Goal: Information Seeking & Learning: Check status

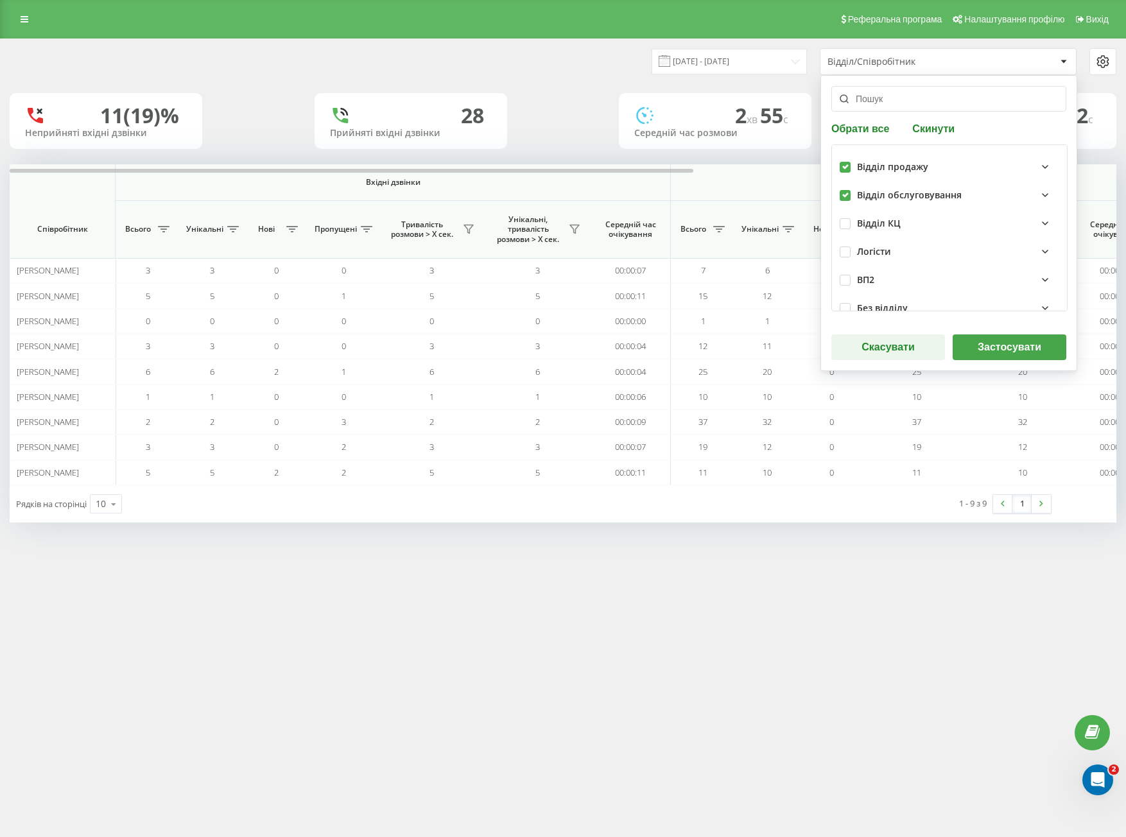
click at [967, 337] on button "Застосувати" at bounding box center [1010, 348] width 114 height 26
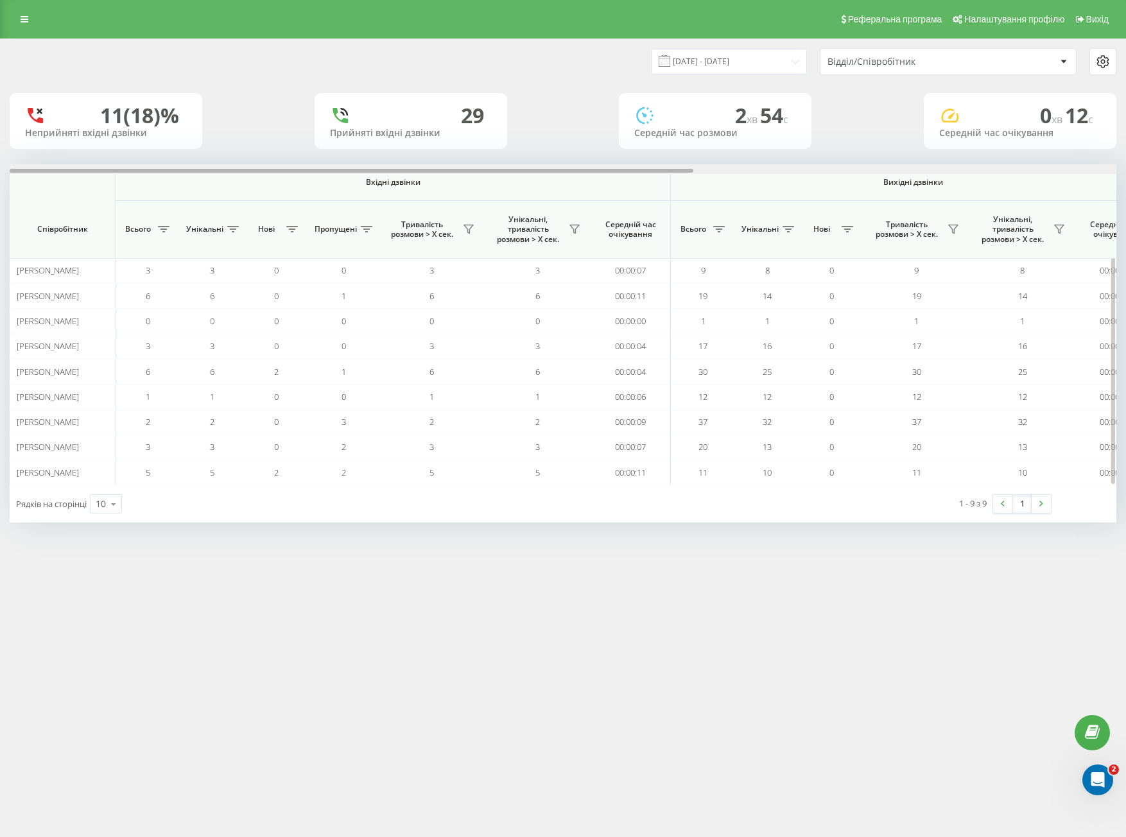
scroll to position [0, 685]
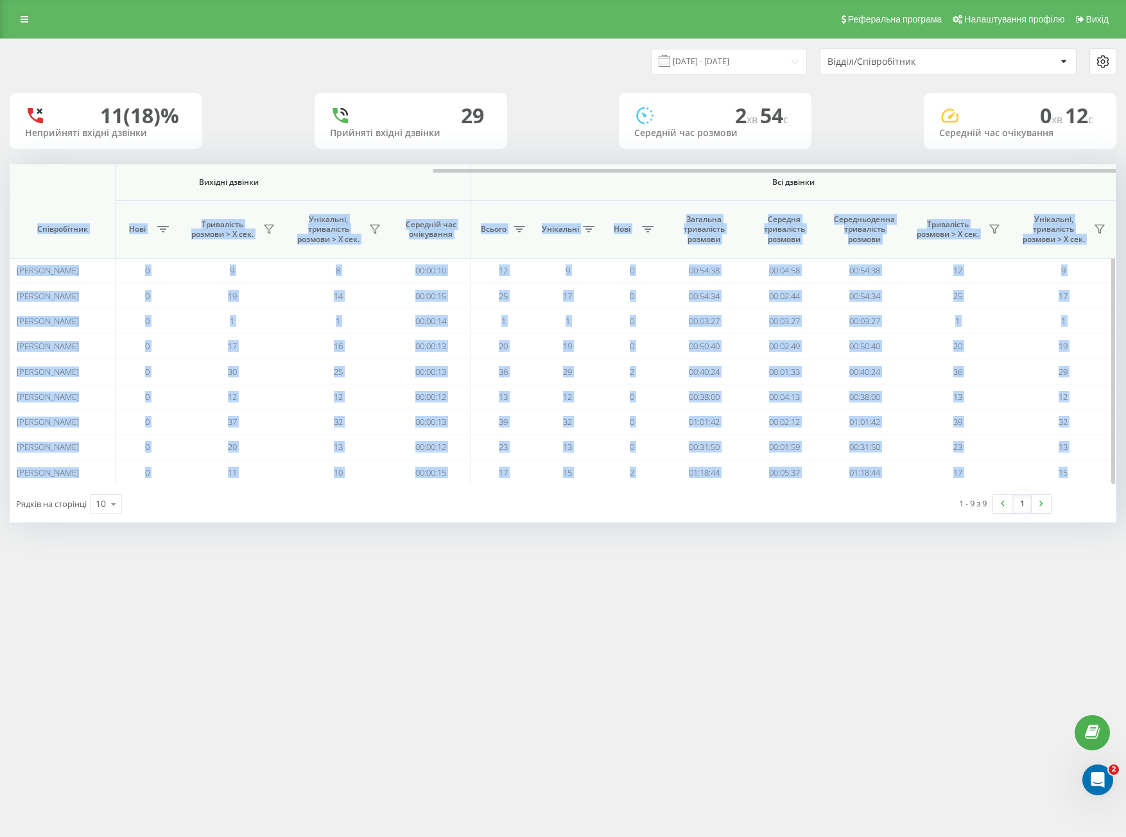
drag, startPoint x: 677, startPoint y: 164, endPoint x: 976, endPoint y: 185, distance: 300.0
click at [976, 185] on div "Вхідні дзвінки Вихідні дзвінки Всі дзвінки Співробітник Всього Унікальні Нові П…" at bounding box center [563, 324] width 1107 height 321
click at [852, 181] on span "Всі дзвінки" at bounding box center [793, 182] width 569 height 10
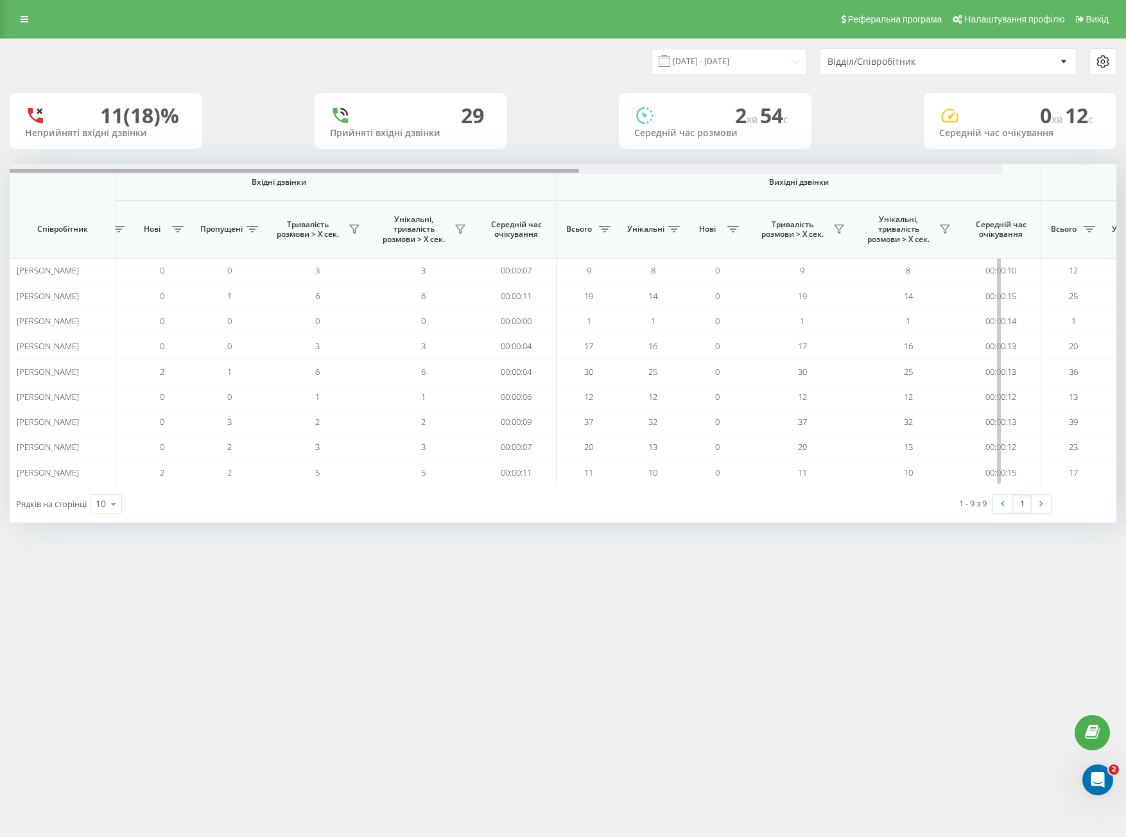
scroll to position [0, 0]
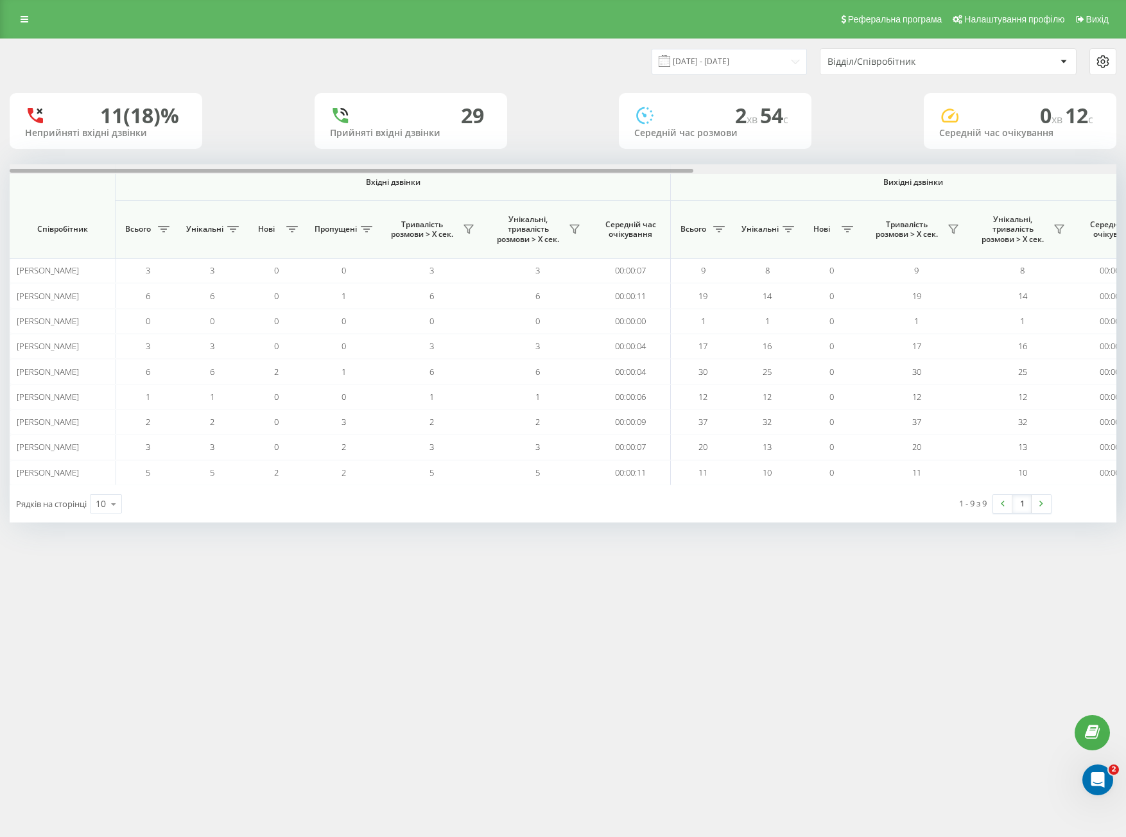
drag, startPoint x: 678, startPoint y: 170, endPoint x: 543, endPoint y: 22, distance: 200.5
click at [69, 166] on div at bounding box center [563, 169] width 1107 height 10
click at [894, 69] on div "Відділ/Співробітник" at bounding box center [949, 62] width 256 height 26
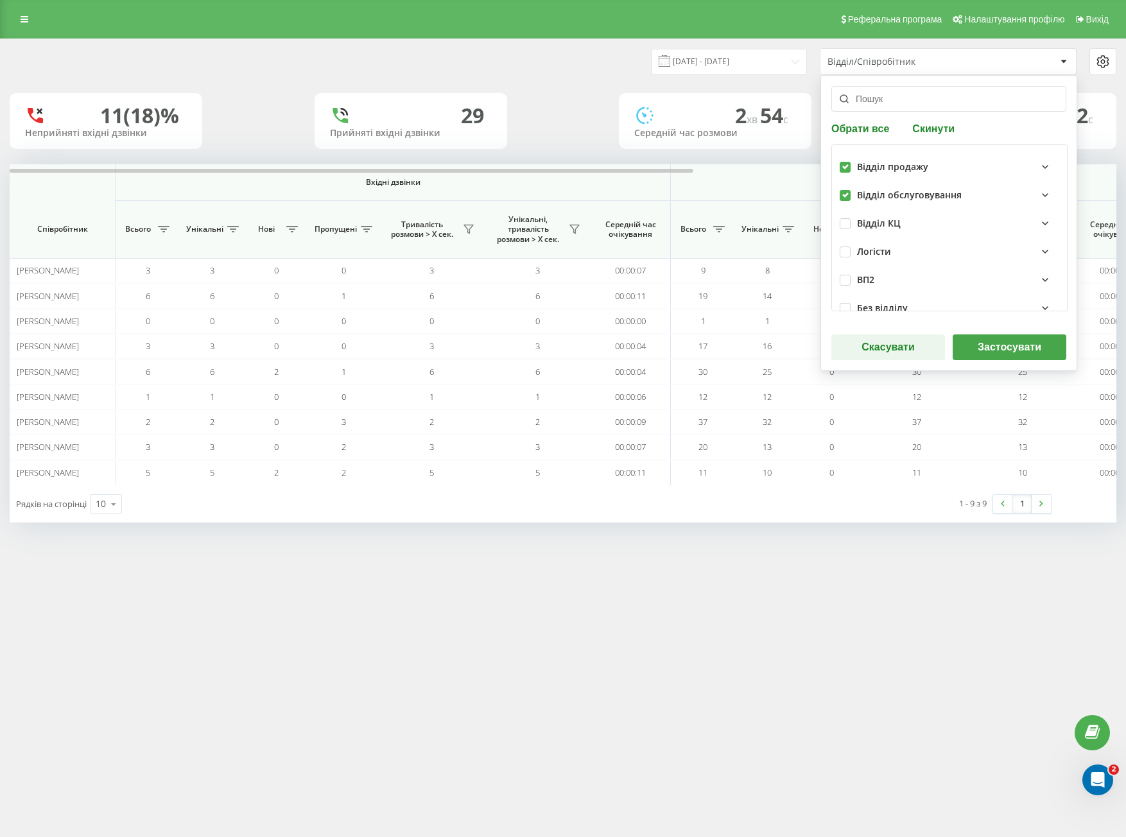
click at [983, 353] on button "Застосувати" at bounding box center [1010, 348] width 114 height 26
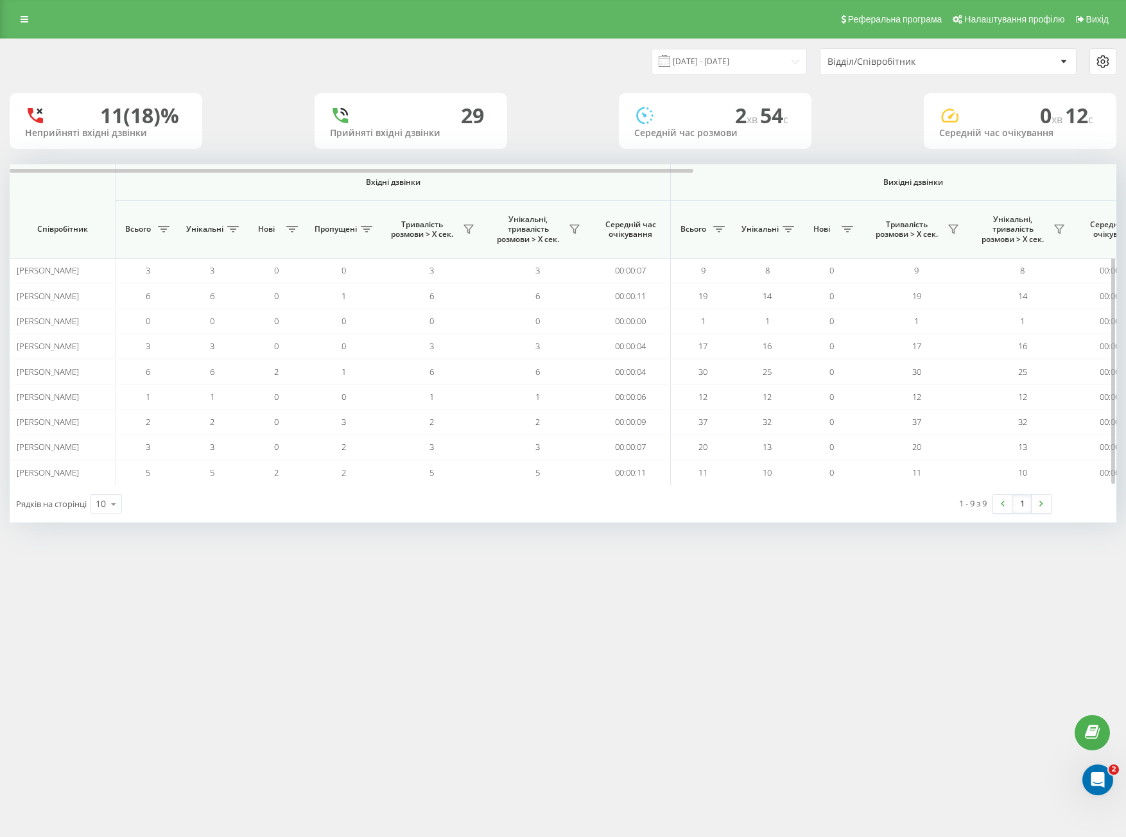
scroll to position [0, 685]
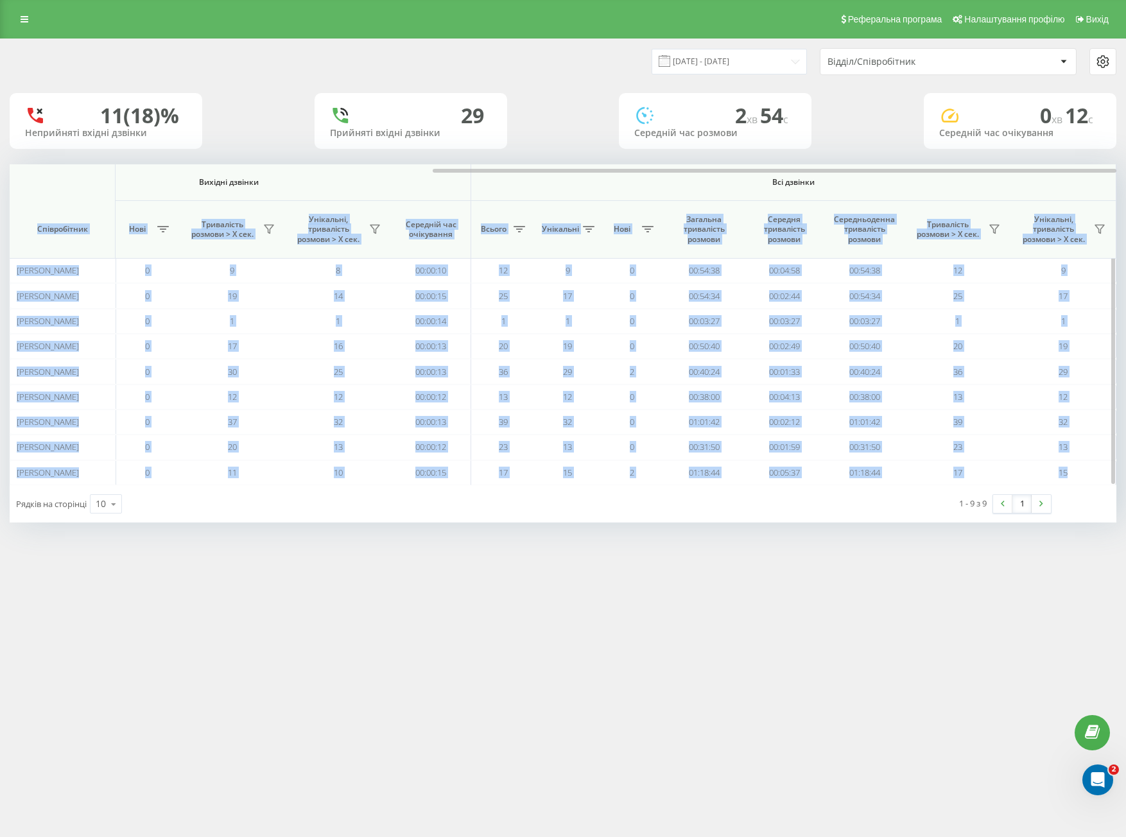
drag, startPoint x: 652, startPoint y: 174, endPoint x: 923, endPoint y: 177, distance: 271.7
click at [923, 177] on div "Вхідні дзвінки Вихідні дзвінки Всі дзвінки Співробітник Всього Унікальні Нові П…" at bounding box center [563, 324] width 1107 height 321
click at [865, 183] on span "Всі дзвінки" at bounding box center [793, 182] width 569 height 10
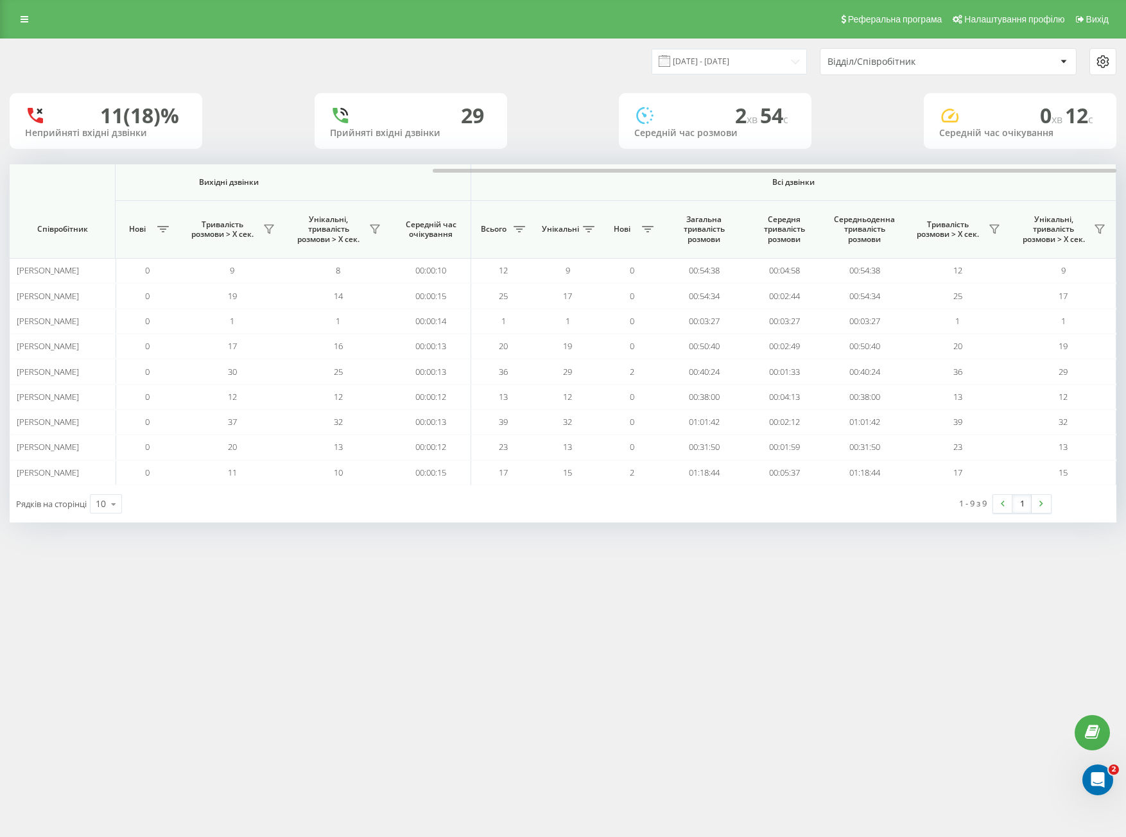
click at [932, 55] on div "Відділ/Співробітник" at bounding box center [949, 62] width 256 height 26
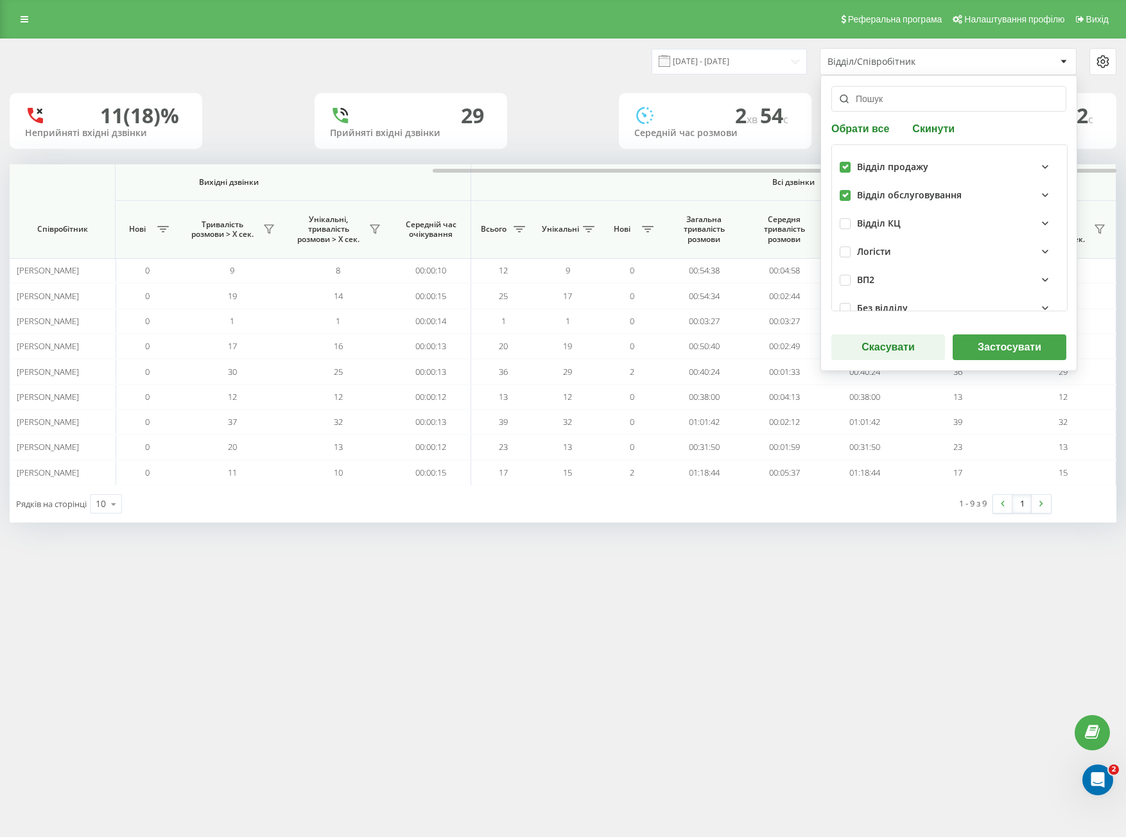
click at [1011, 352] on button "Застосувати" at bounding box center [1010, 348] width 114 height 26
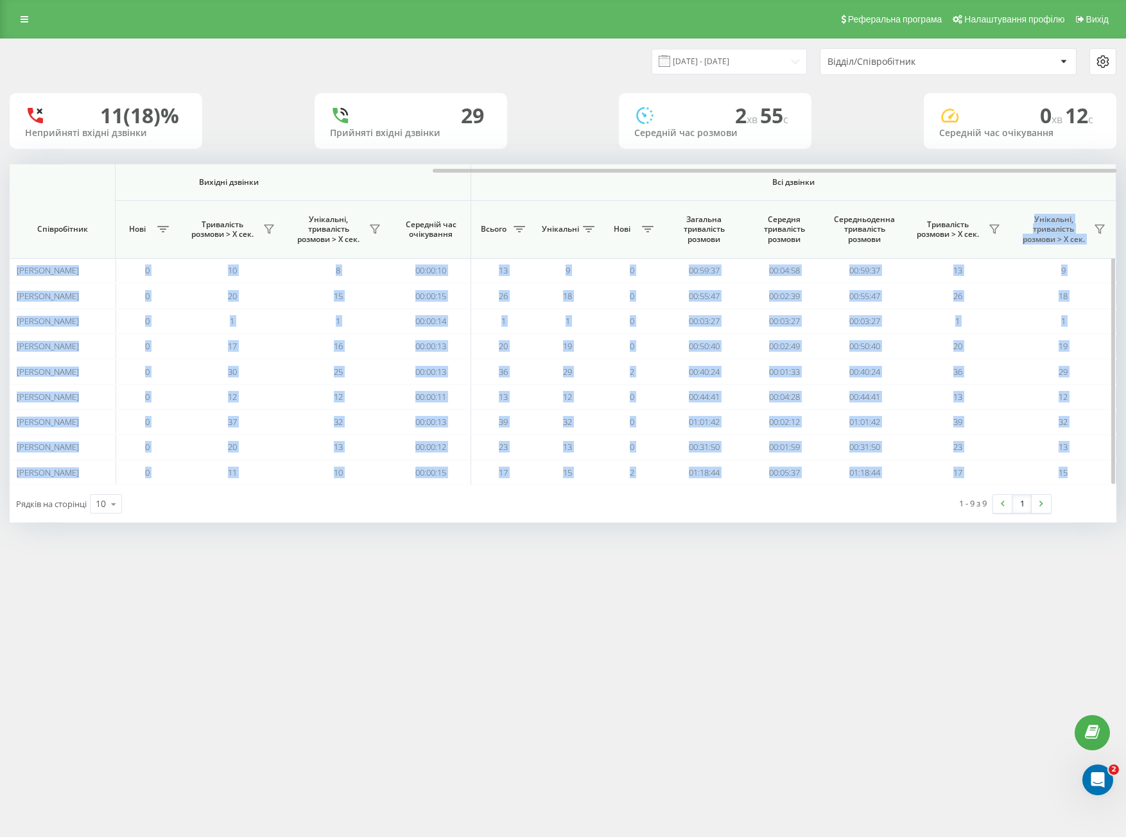
drag, startPoint x: 583, startPoint y: 173, endPoint x: 991, endPoint y: 213, distance: 409.7
click at [991, 213] on div "Вхідні дзвінки Вихідні дзвінки Всі дзвінки Співробітник Всього Унікальні Нові П…" at bounding box center [563, 324] width 1107 height 321
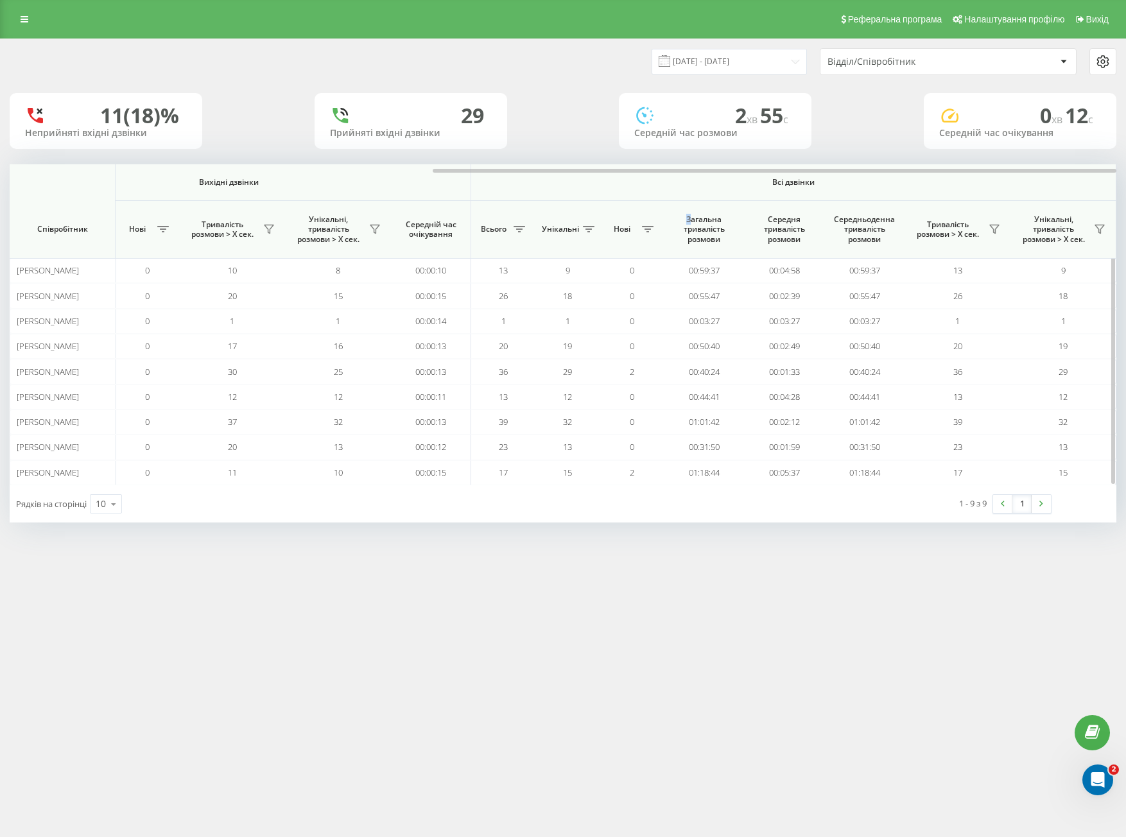
drag, startPoint x: 690, startPoint y: 211, endPoint x: 672, endPoint y: 206, distance: 18.5
click at [686, 209] on th "Загальна тривалість розмови" at bounding box center [704, 230] width 80 height 58
click at [634, 195] on th "Всі дзвінки" at bounding box center [793, 182] width 645 height 37
click at [853, 71] on div "Відділ/Співробітник" at bounding box center [949, 62] width 256 height 26
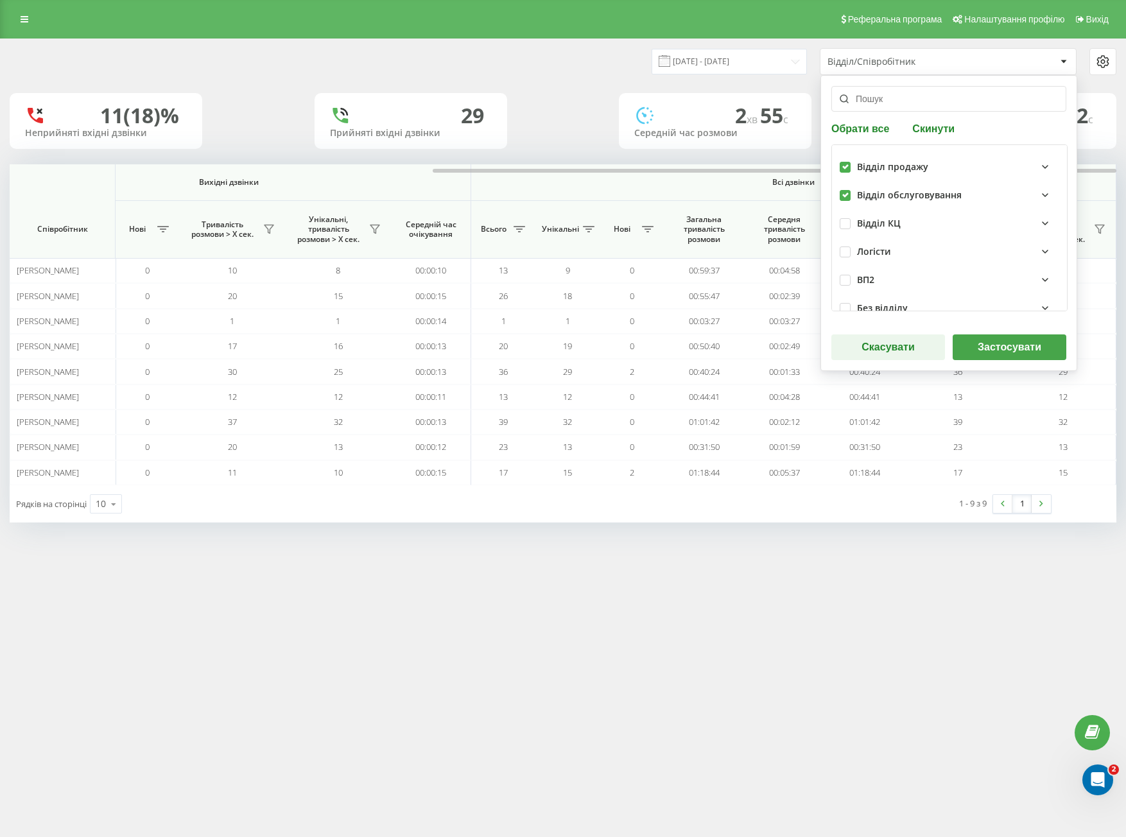
click at [1001, 350] on button "Застосувати" at bounding box center [1010, 348] width 114 height 26
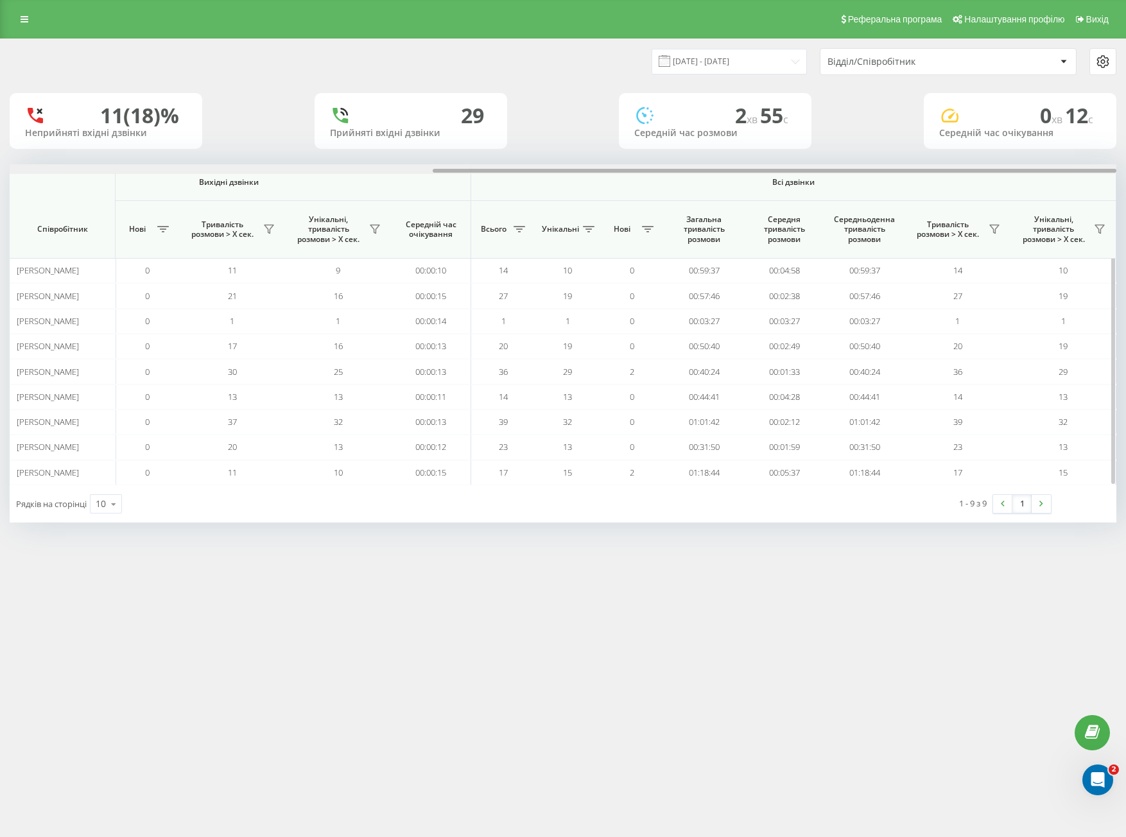
drag, startPoint x: 552, startPoint y: 166, endPoint x: 893, endPoint y: 173, distance: 340.4
click at [893, 173] on div at bounding box center [563, 169] width 1107 height 10
click at [896, 58] on div "Відділ/Співробітник" at bounding box center [904, 62] width 153 height 11
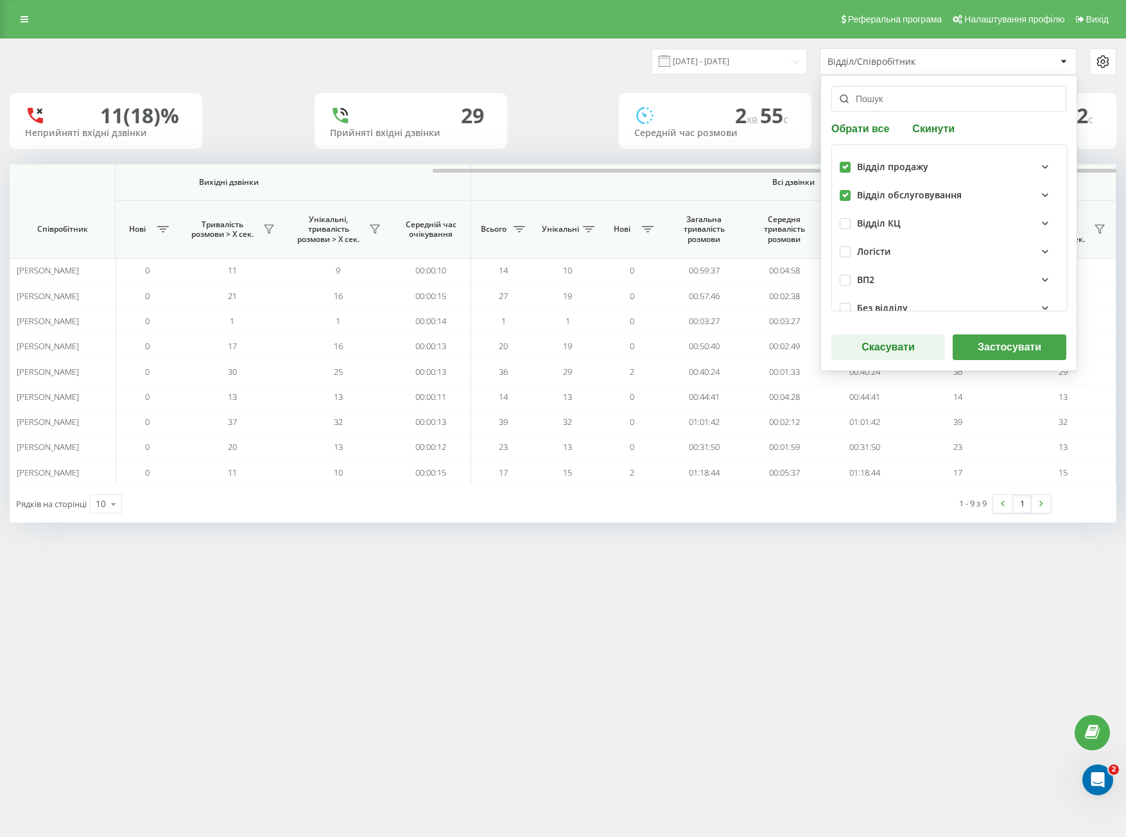
click at [999, 342] on button "Застосувати" at bounding box center [1010, 348] width 114 height 26
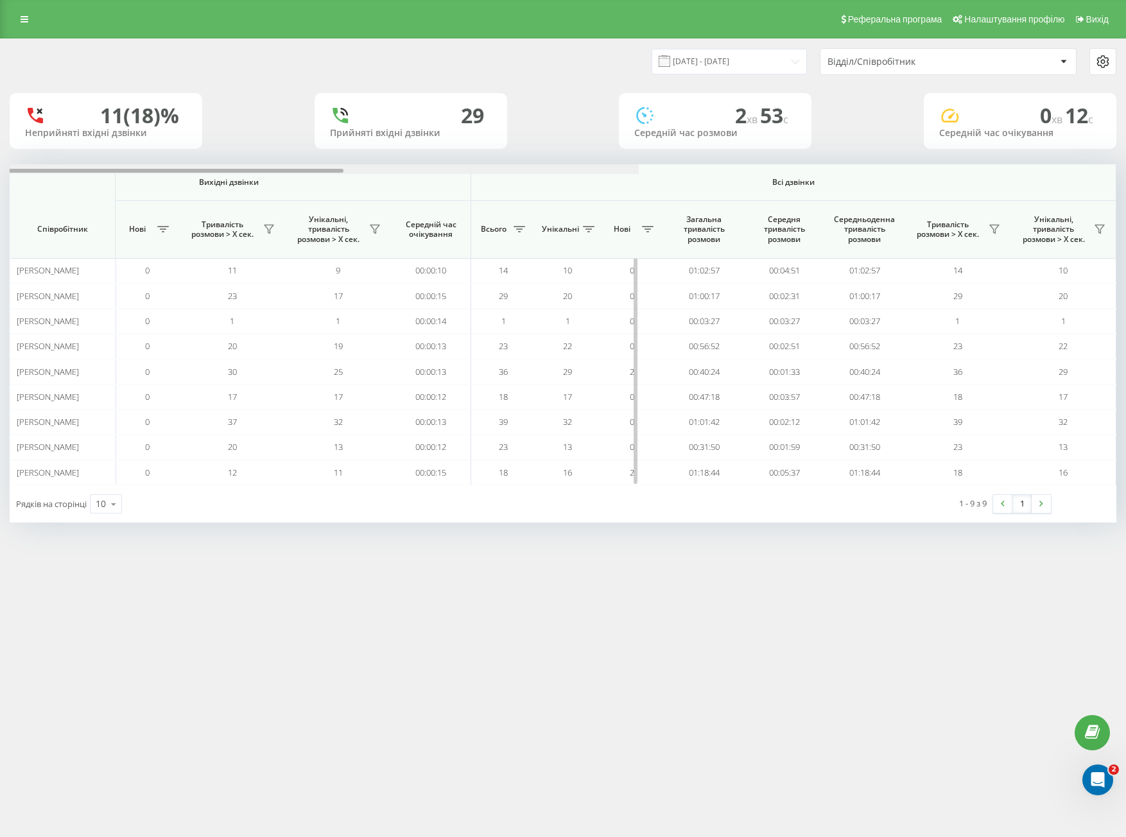
drag, startPoint x: 470, startPoint y: 169, endPoint x: 972, endPoint y: 185, distance: 502.4
click at [972, 185] on div "Вхідні дзвінки Вихідні дзвінки Всі дзвінки Співробітник Всього Унікальні Нові П…" at bounding box center [563, 324] width 1107 height 321
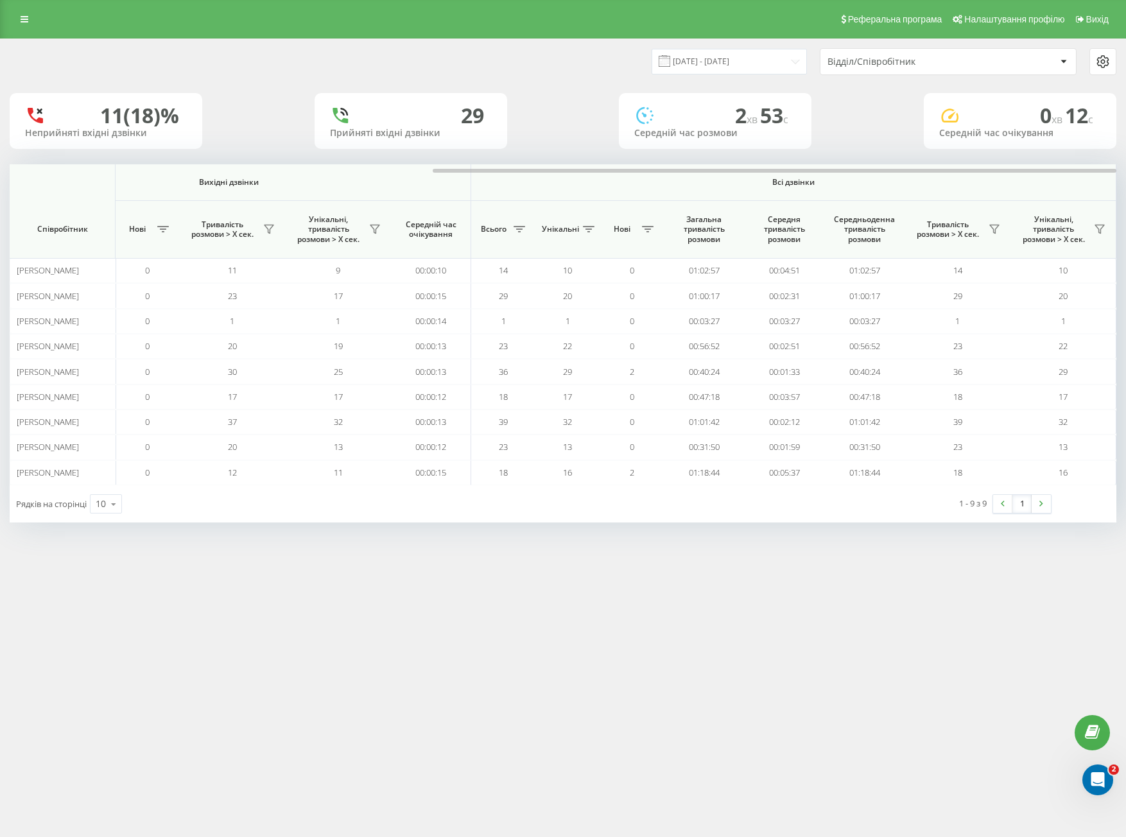
click at [886, 67] on div "Відділ/Співробітник" at bounding box center [949, 62] width 256 height 26
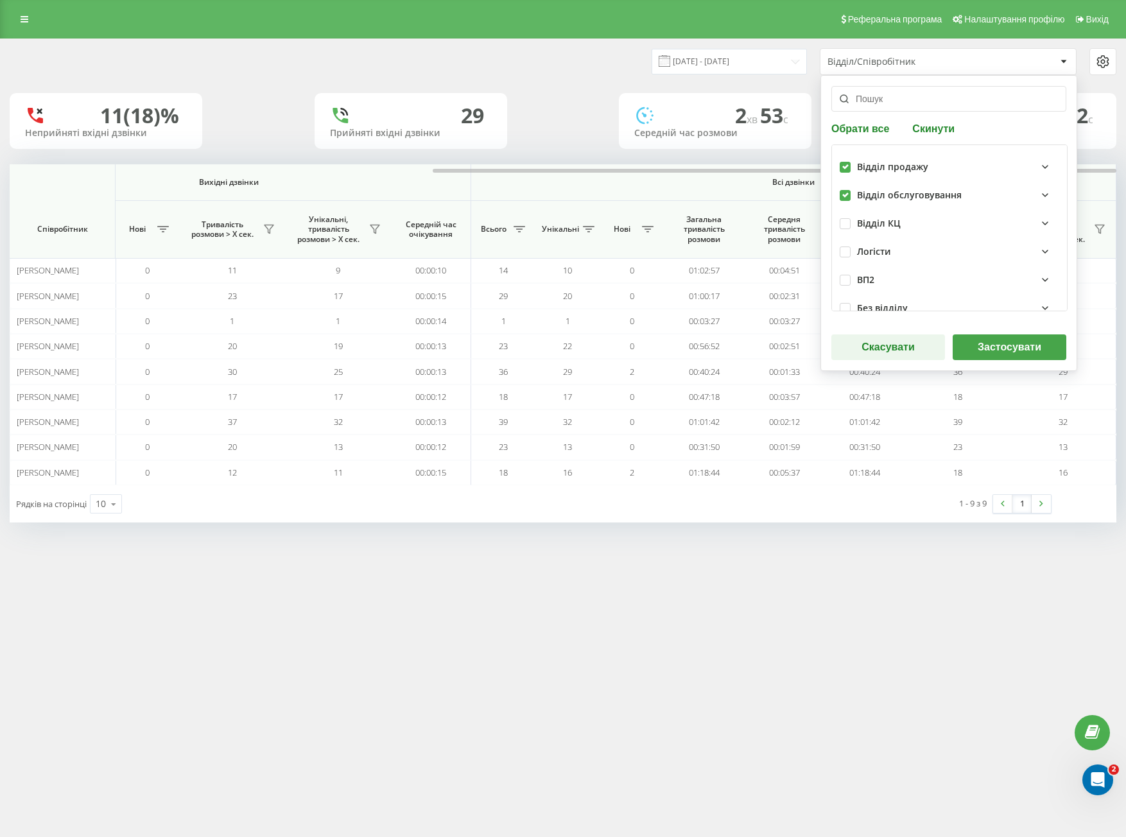
click at [1005, 346] on button "Застосувати" at bounding box center [1010, 348] width 114 height 26
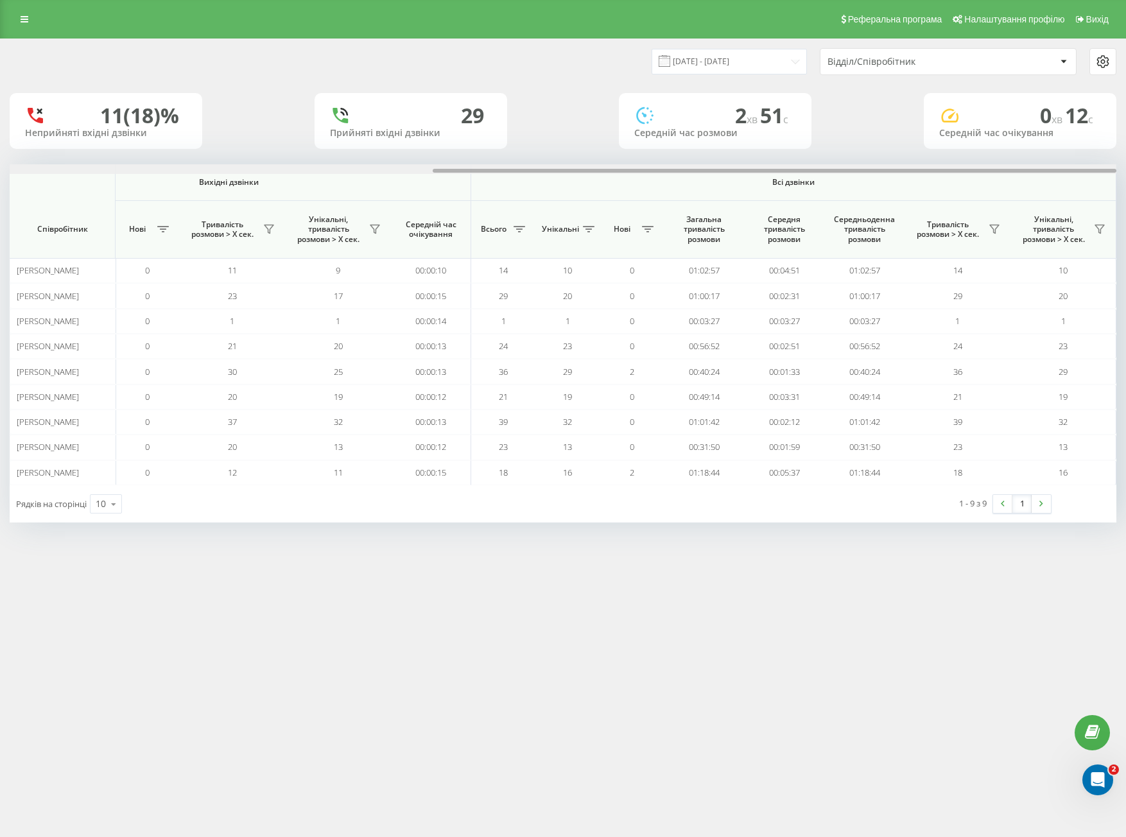
drag, startPoint x: 585, startPoint y: 170, endPoint x: 1155, endPoint y: 183, distance: 570.4
click at [1126, 183] on html "[DOMAIN_NAME] Проекти [DOMAIN_NAME] Дашборд Центр звернень Аналiтика Ваші звіти…" at bounding box center [563, 418] width 1126 height 837
click at [882, 60] on div "Відділ/Співробітник" at bounding box center [904, 62] width 153 height 11
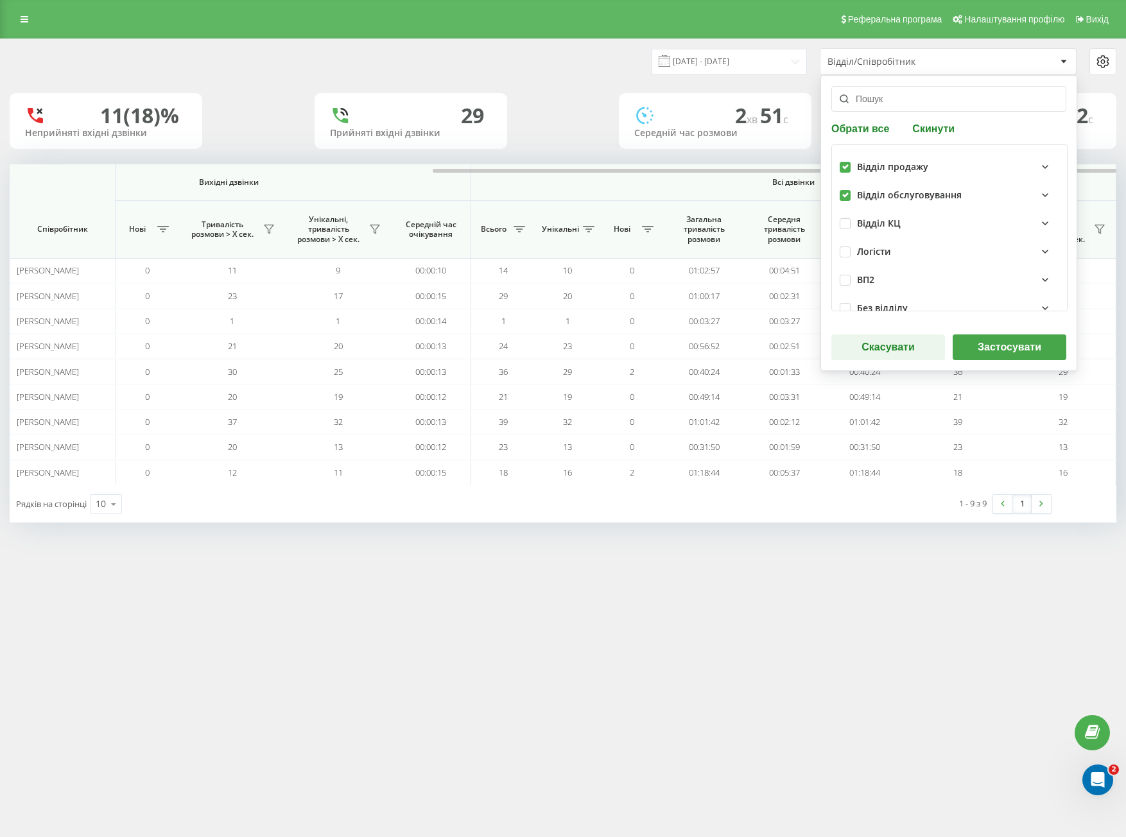
click at [982, 335] on button "Застосувати" at bounding box center [1010, 348] width 114 height 26
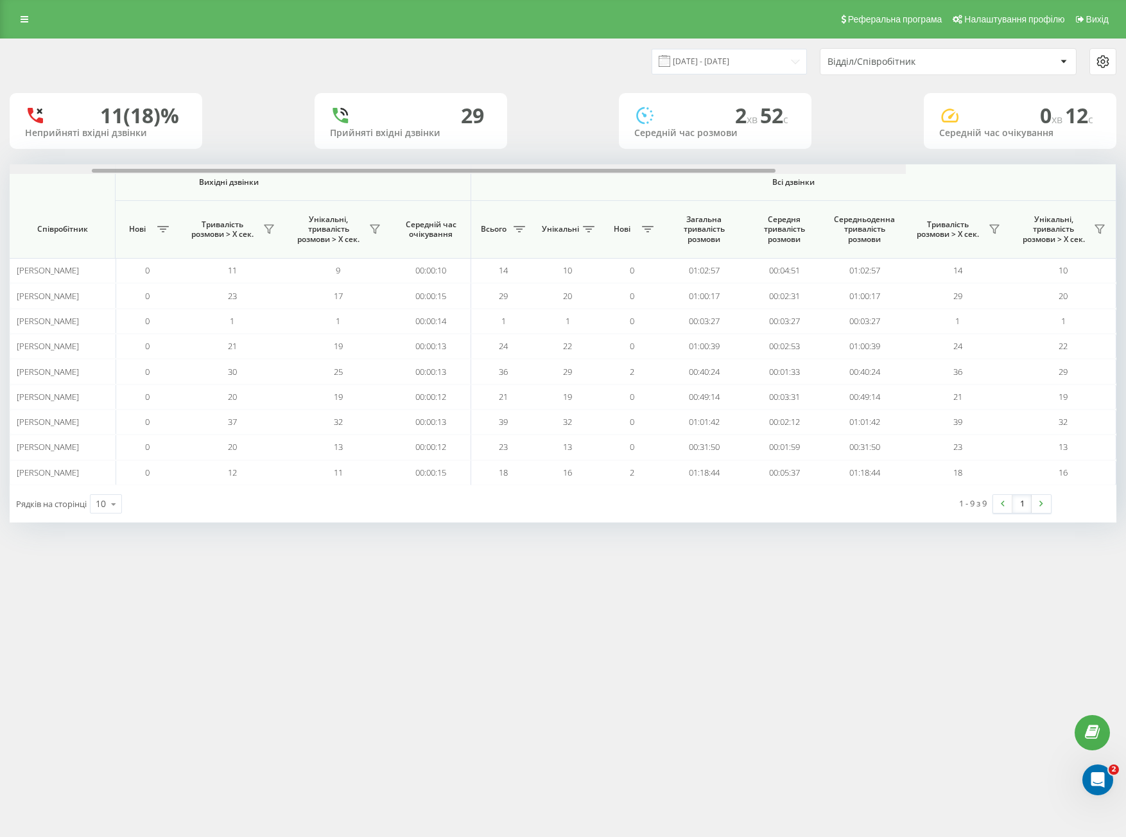
drag, startPoint x: 645, startPoint y: 170, endPoint x: 1184, endPoint y: 205, distance: 539.9
click at [1126, 205] on html "[DOMAIN_NAME] Проекти [DOMAIN_NAME] Дашборд Центр звернень Аналiтика Ваші звіти…" at bounding box center [563, 418] width 1126 height 837
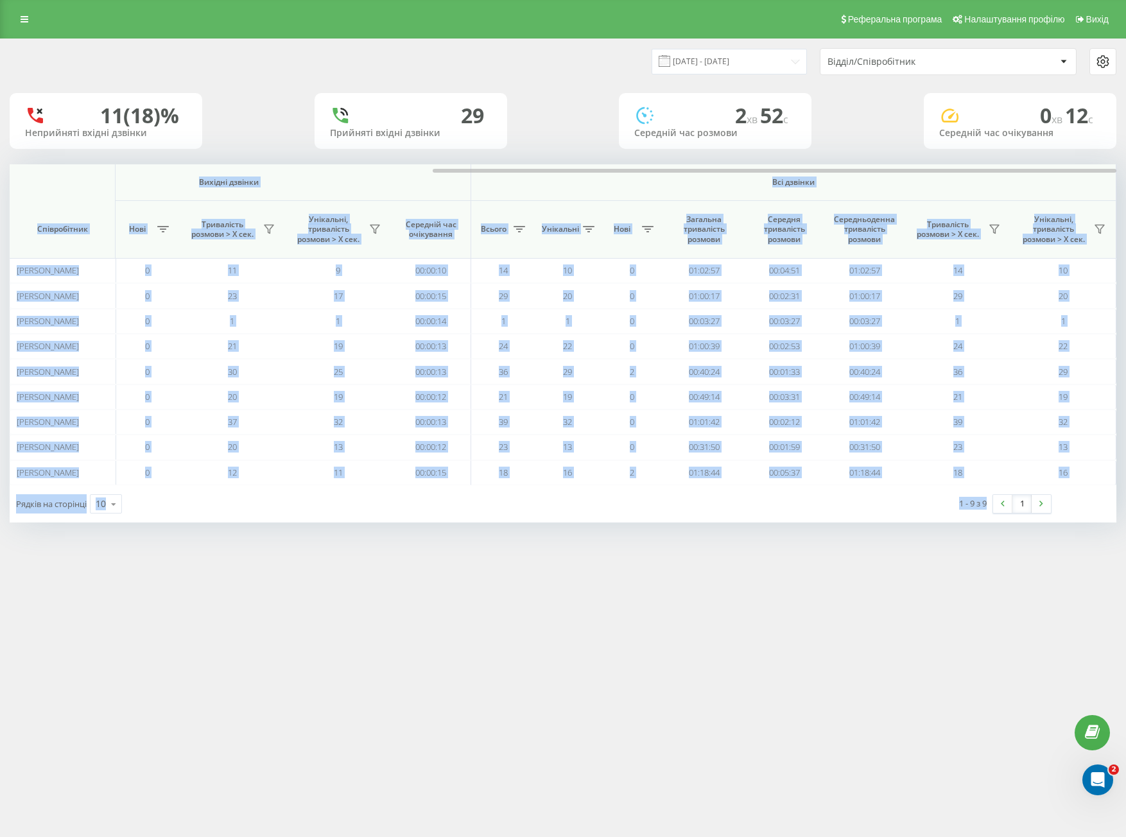
drag, startPoint x: 71, startPoint y: 193, endPoint x: 969, endPoint y: 574, distance: 976.0
click at [969, 574] on div "Реферальна програма Налаштування профілю Вихід [DATE] - [DATE] Відділ/Співробіт…" at bounding box center [563, 418] width 1126 height 837
copy div "Loremi dolorsi Ametcon adipisc Eli seddoei Temporincidi Utlabo Etdolorem Aliq E…"
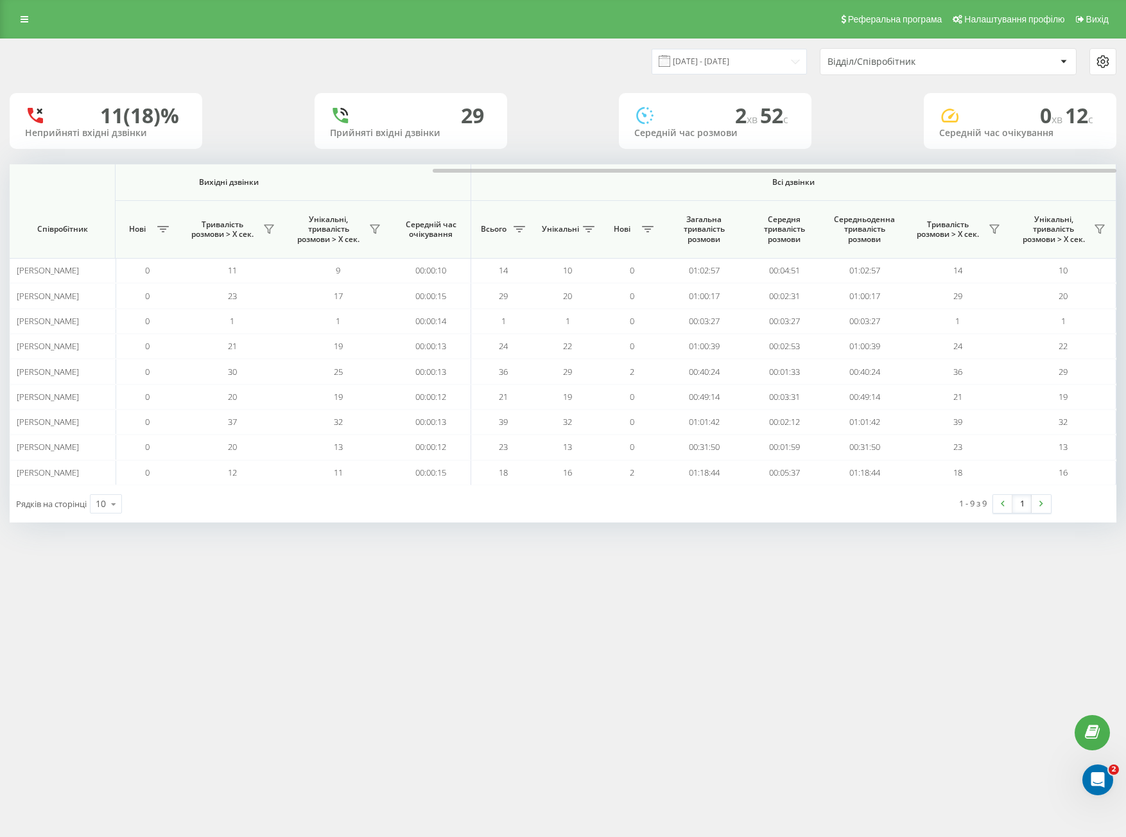
click at [540, 125] on div "11 (18)% Неприйняті вхідні дзвінки 29 Прийняті вхідні дзвінки 2 хв 52 c Середні…" at bounding box center [563, 121] width 1107 height 56
drag, startPoint x: 557, startPoint y: 171, endPoint x: 693, endPoint y: 182, distance: 135.9
click at [689, 175] on div "Вхідні дзвінки Вихідні дзвінки Всі дзвінки Співробітник Всього Унікальні Нові П…" at bounding box center [563, 324] width 1107 height 321
